Goal: Task Accomplishment & Management: Use online tool/utility

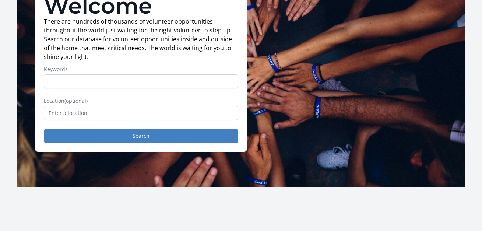
scroll to position [63, 0]
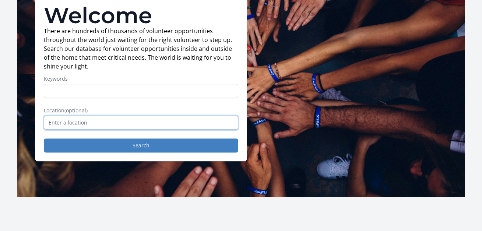
click at [99, 121] on input "text" at bounding box center [141, 123] width 194 height 14
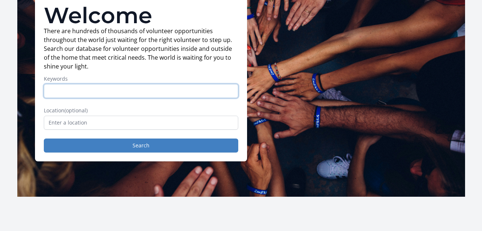
click at [92, 92] on input "Keywords" at bounding box center [141, 91] width 194 height 14
type input "ب"
type input "farming"
click at [44, 138] on button "Search" at bounding box center [141, 145] width 194 height 14
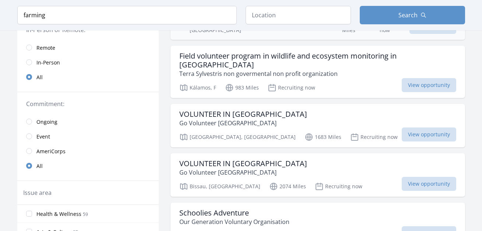
scroll to position [147, 0]
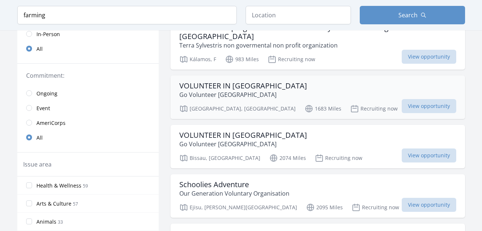
click at [234, 81] on h3 "VOLUNTEER IN [GEOGRAPHIC_DATA]" at bounding box center [243, 85] width 128 height 9
